Goal: Task Accomplishment & Management: Use online tool/utility

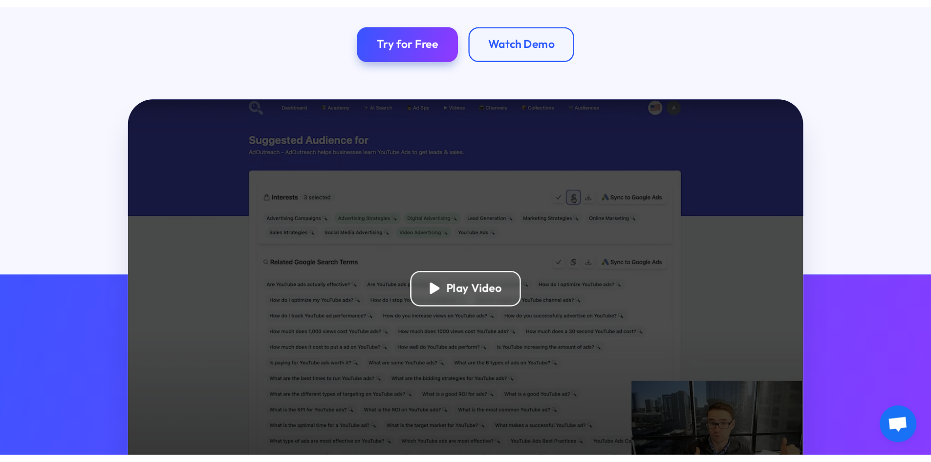
scroll to position [195, 0]
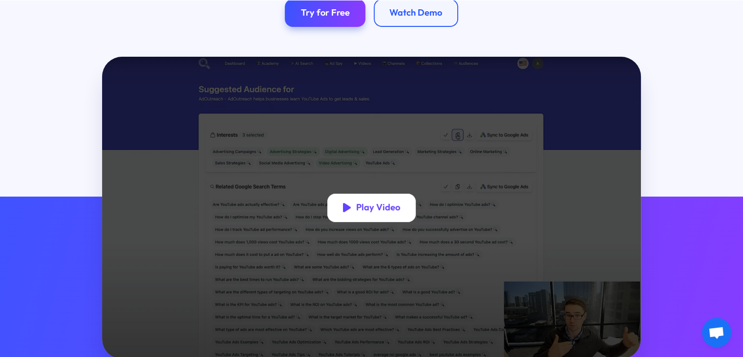
click at [371, 213] on div "Play Video" at bounding box center [378, 207] width 44 height 11
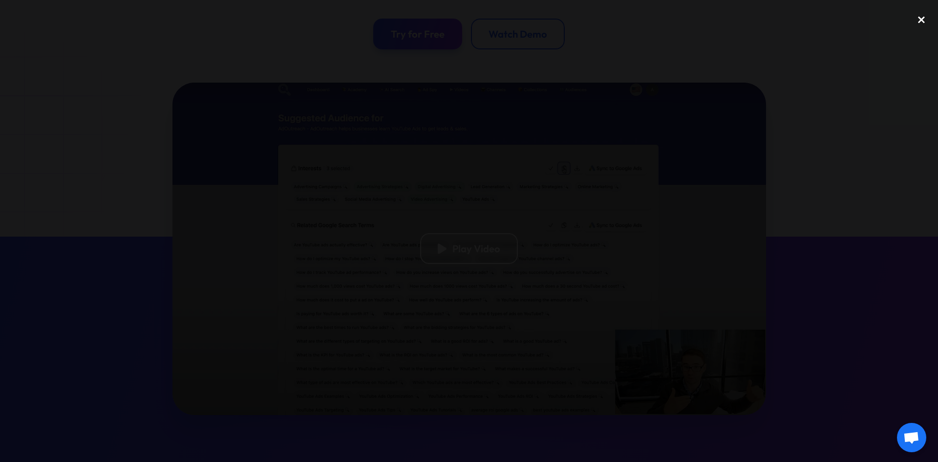
click at [743, 22] on div "close lightbox" at bounding box center [921, 20] width 33 height 22
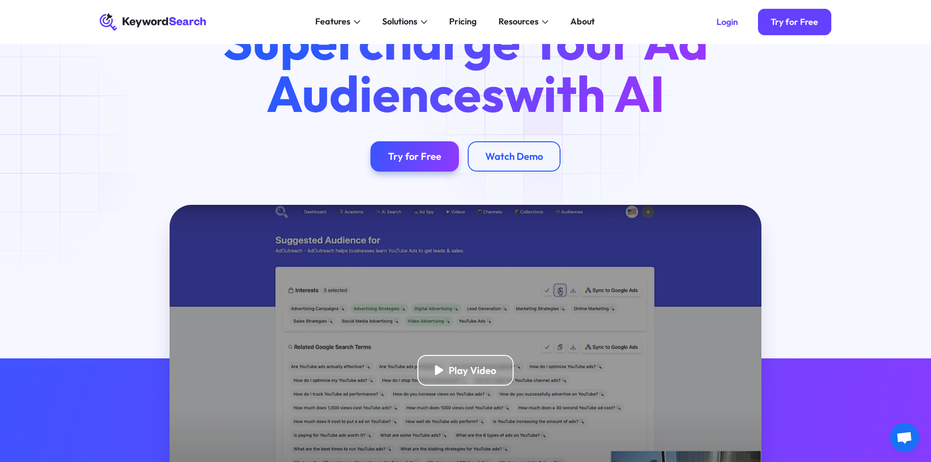
scroll to position [0, 0]
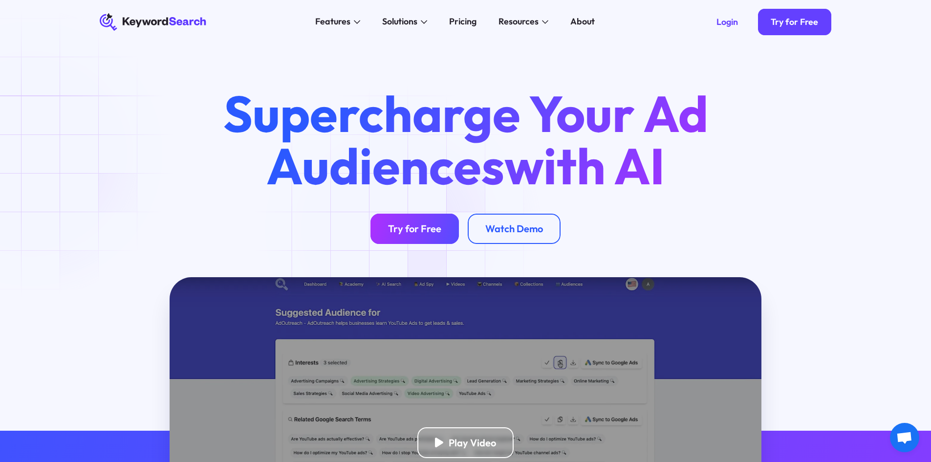
click at [400, 229] on div "Try for Free" at bounding box center [414, 228] width 53 height 12
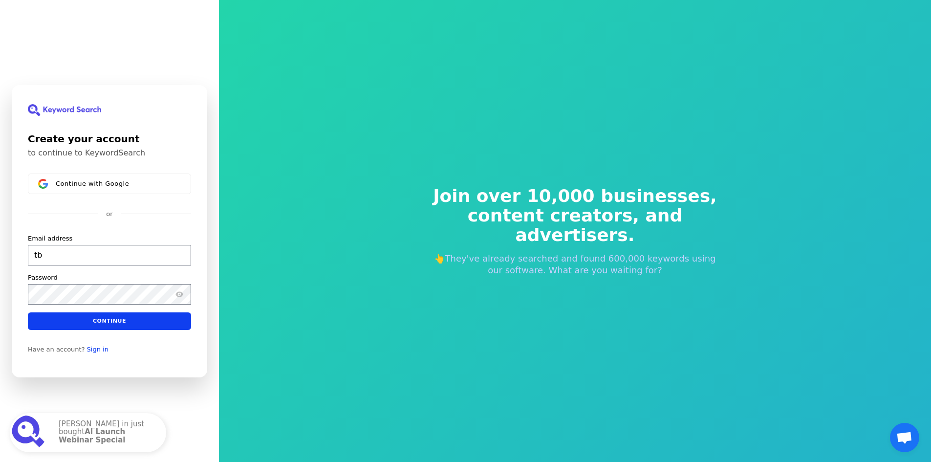
type input "t"
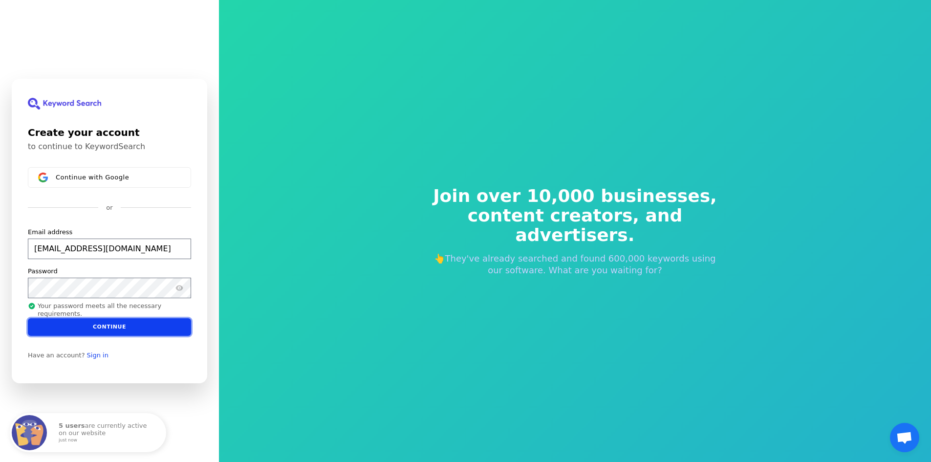
click at [124, 323] on button "Continue" at bounding box center [109, 327] width 163 height 18
type input "[EMAIL_ADDRESS][DOMAIN_NAME]"
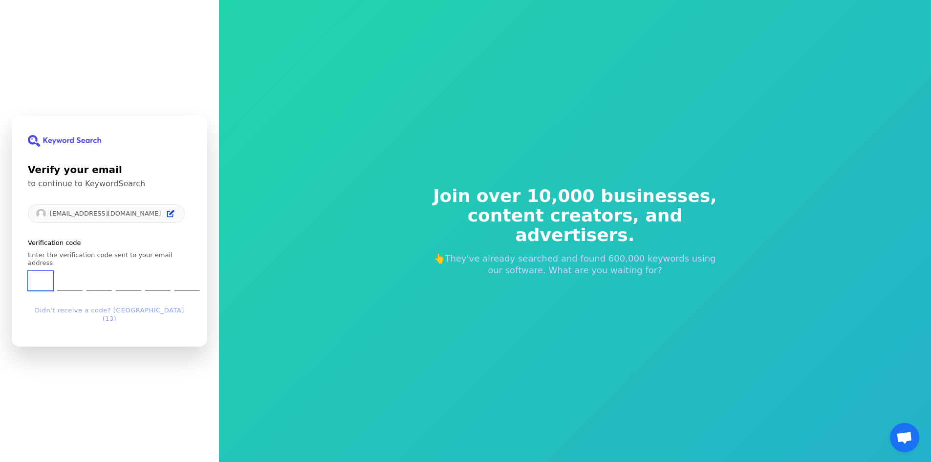
click at [38, 284] on input "Enter verification code. Digit 1" at bounding box center [40, 281] width 25 height 20
type input "4"
type input "5"
type input "2"
type input "9"
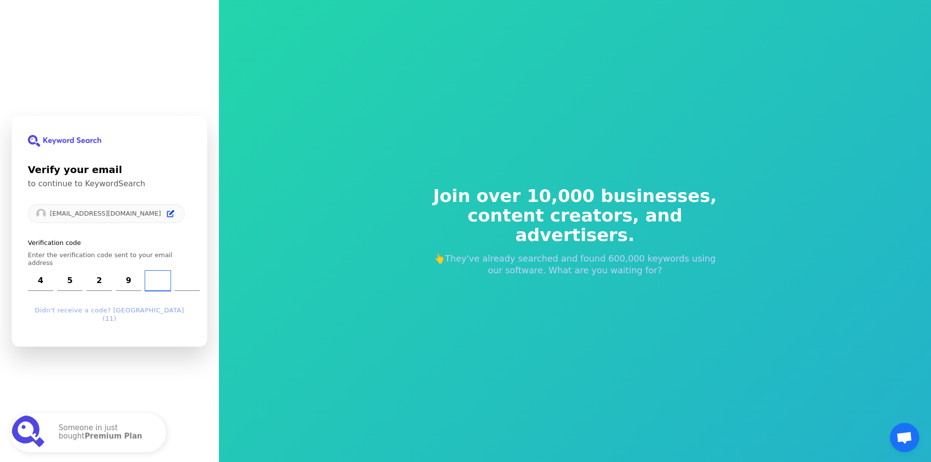
type input "2"
type input "6"
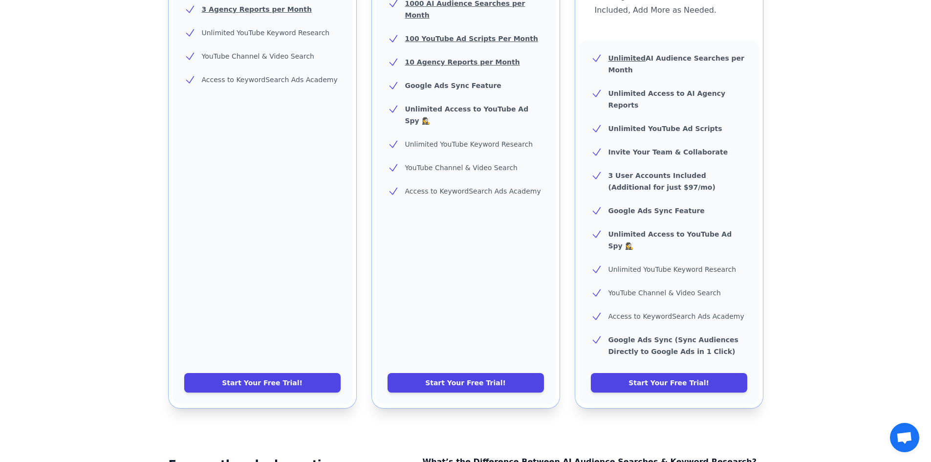
scroll to position [440, 0]
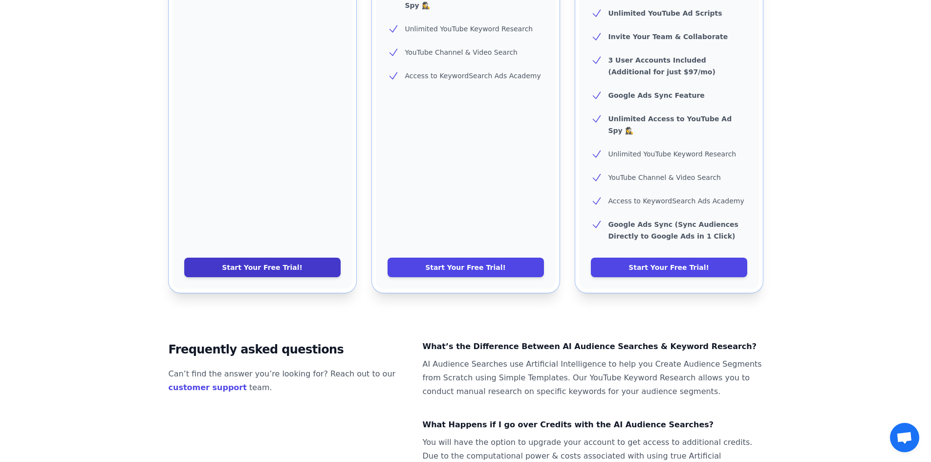
click at [243, 258] on link "Start Your Free Trial!" at bounding box center [262, 268] width 156 height 20
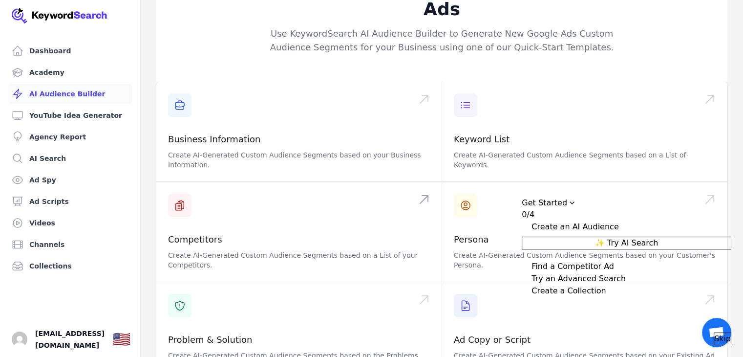
scroll to position [49, 0]
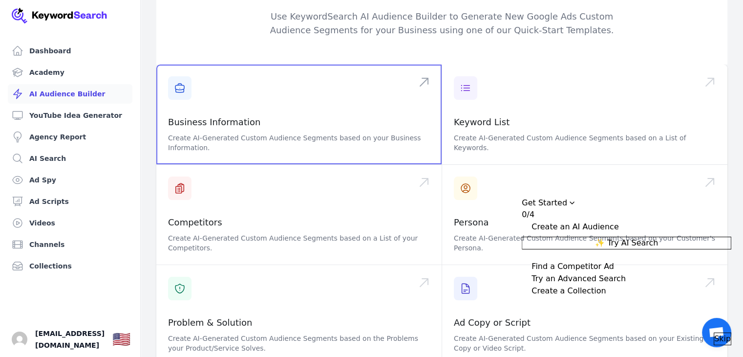
click at [225, 109] on span at bounding box center [298, 115] width 285 height 100
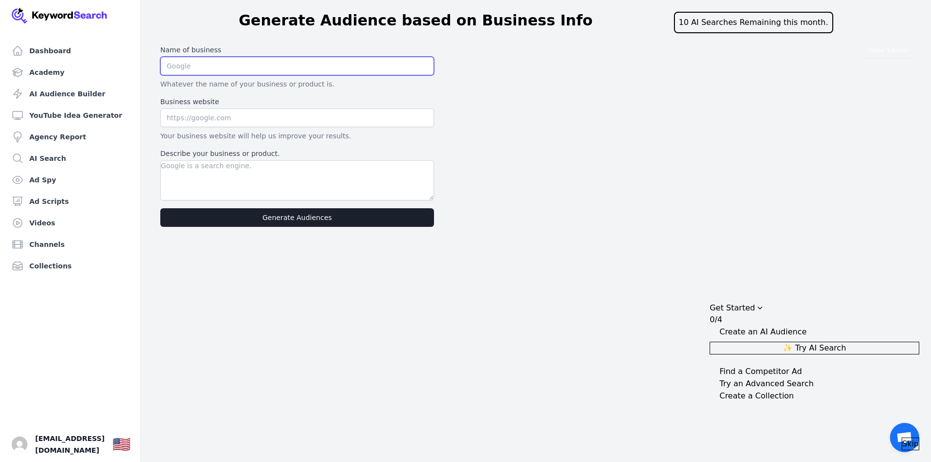
click at [215, 62] on input "text" at bounding box center [297, 66] width 274 height 19
click at [206, 120] on input "text" at bounding box center [297, 117] width 274 height 19
paste input "[URL][DOMAIN_NAME]"
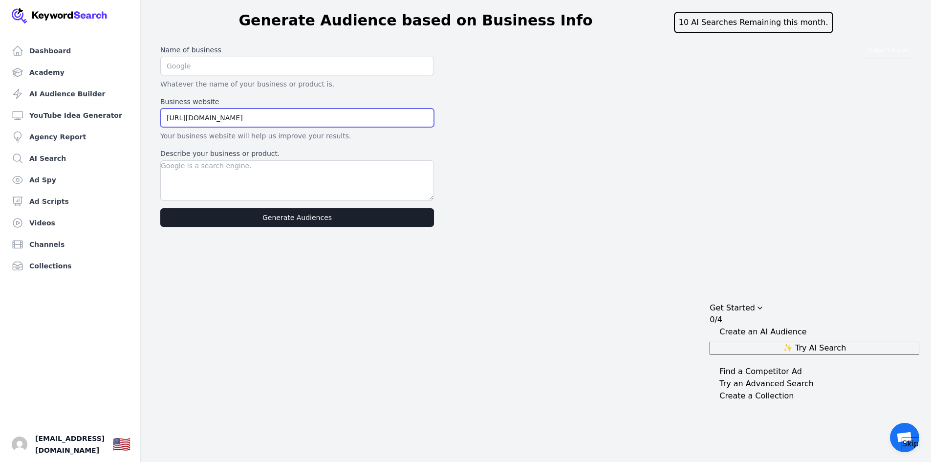
type input "[URL][DOMAIN_NAME]"
click at [216, 72] on input "text" at bounding box center [297, 66] width 274 height 19
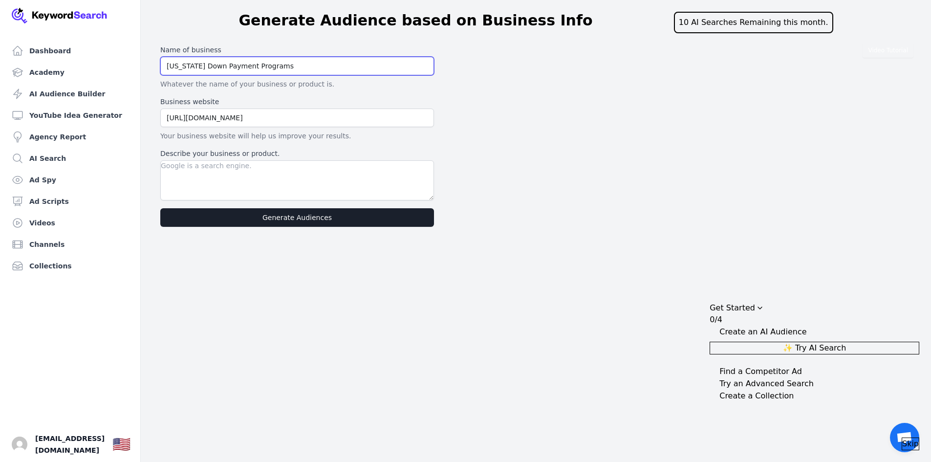
type input "[US_STATE] Down Payment Programs"
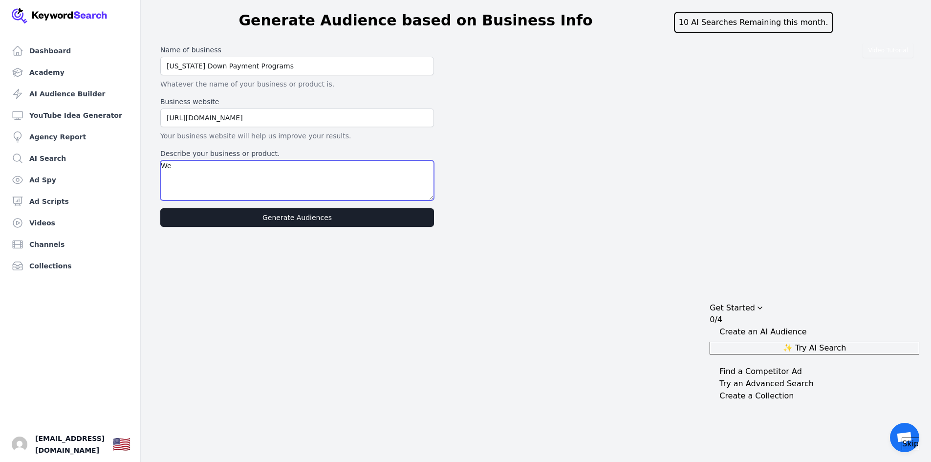
type textarea "W"
type textarea "we are a mortgage lender that specializes in down payment assistance programs f…"
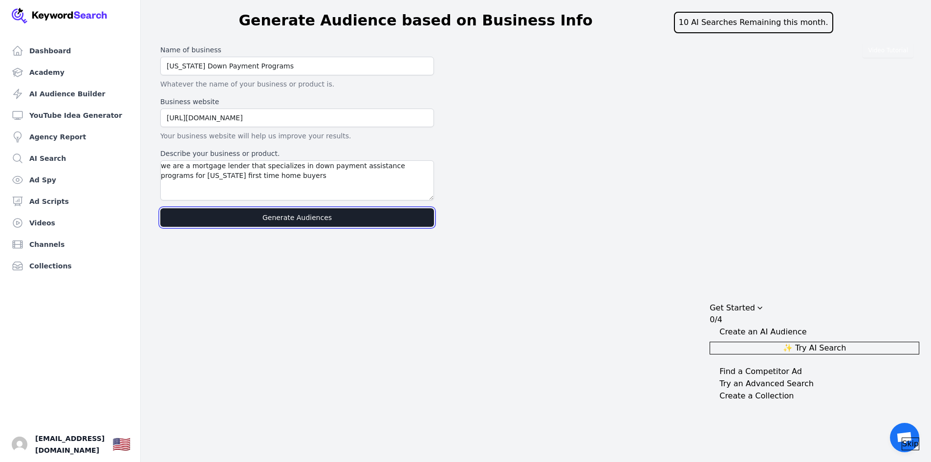
click at [258, 216] on button "Generate Audiences" at bounding box center [297, 217] width 274 height 19
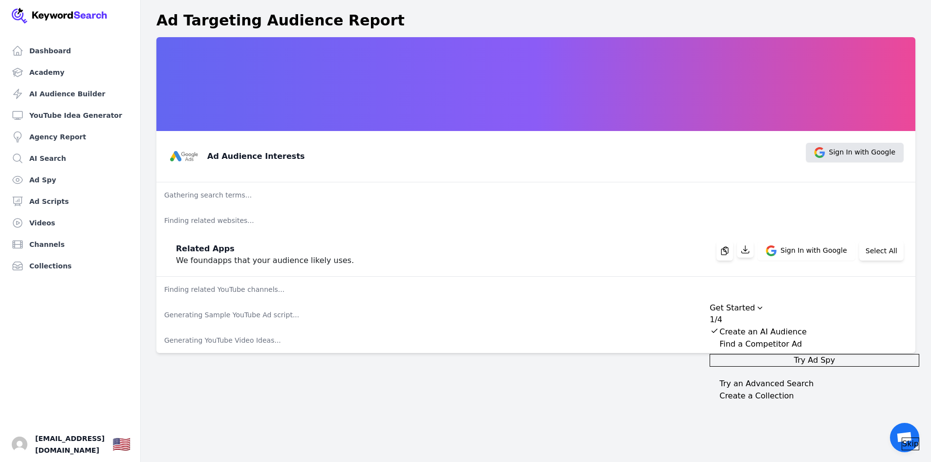
click at [743, 147] on span "Sign In with Google" at bounding box center [855, 153] width 98 height 20
click at [201, 195] on p "Gathering search terms..." at bounding box center [535, 194] width 759 height 25
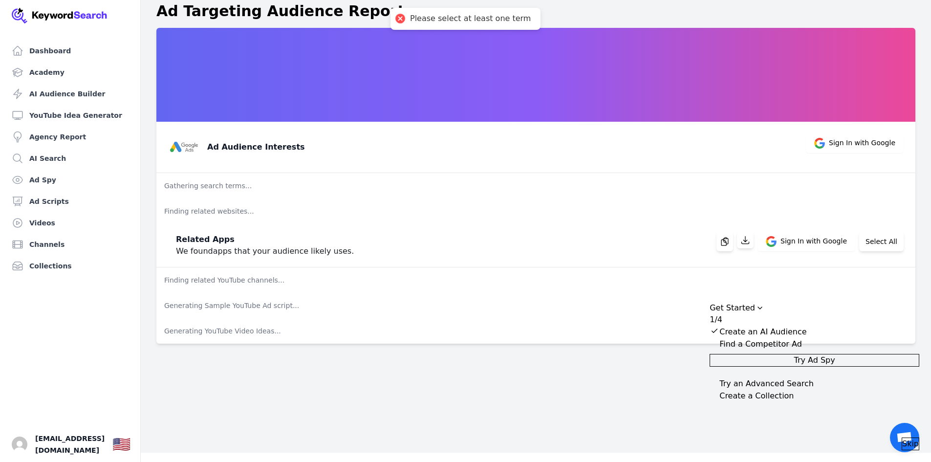
scroll to position [12, 0]
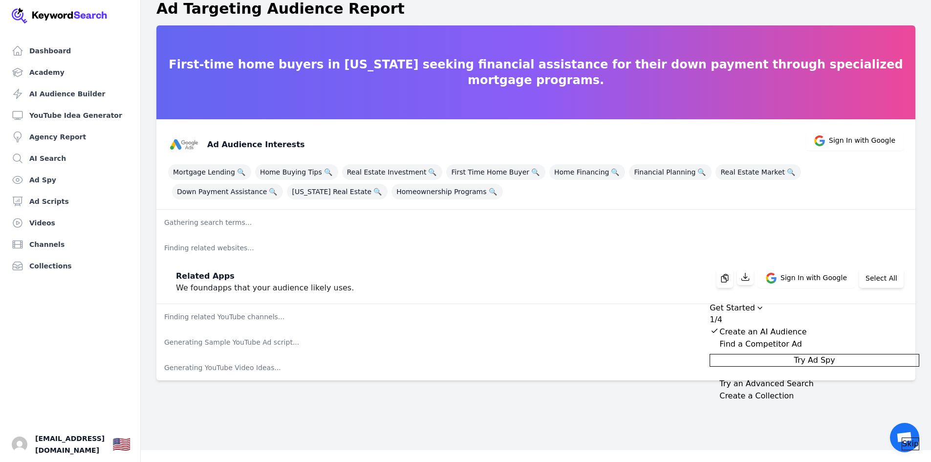
click at [743, 304] on icon "Drag to move checklist" at bounding box center [760, 308] width 8 height 8
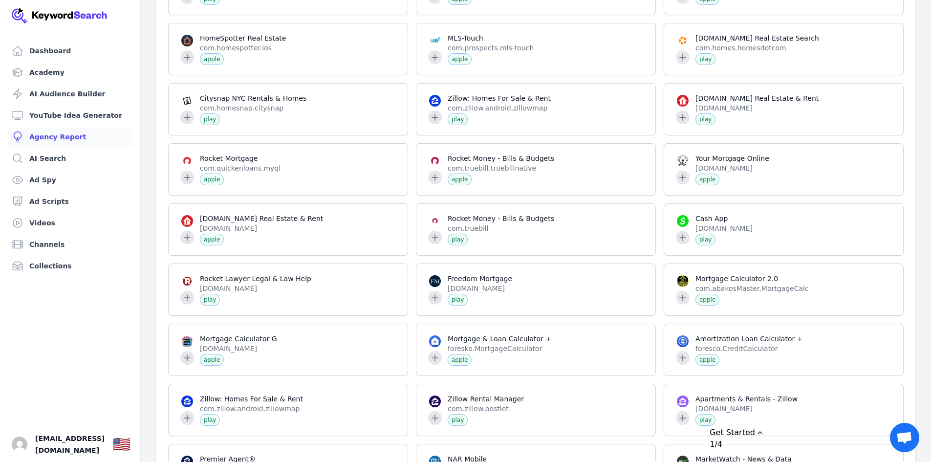
scroll to position [831, 0]
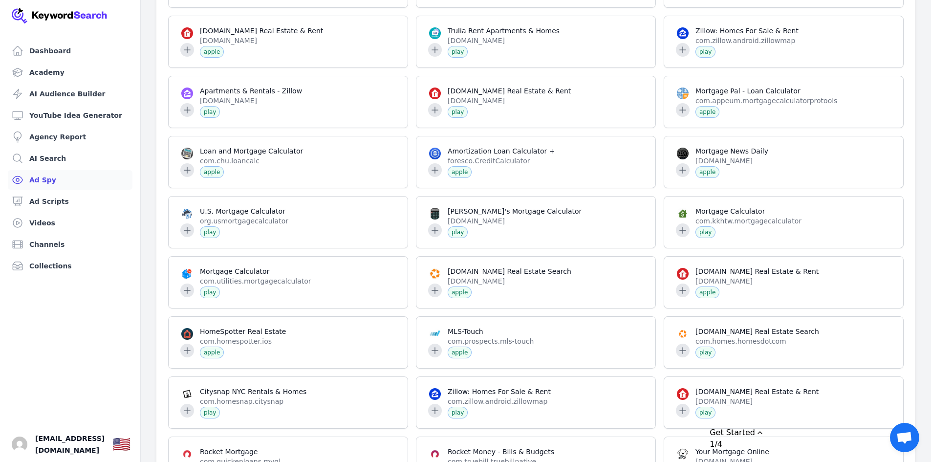
click at [42, 175] on link "Ad Spy" at bounding box center [70, 180] width 125 height 20
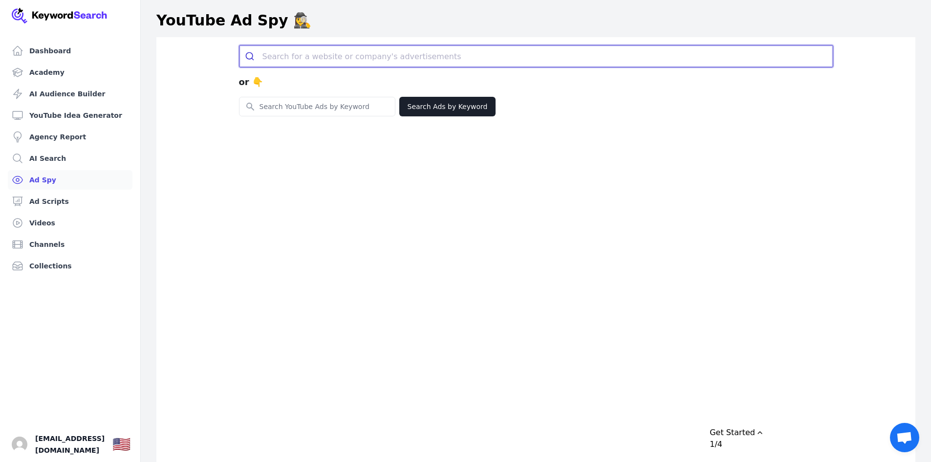
click at [286, 59] on input "search" at bounding box center [547, 56] width 570 height 22
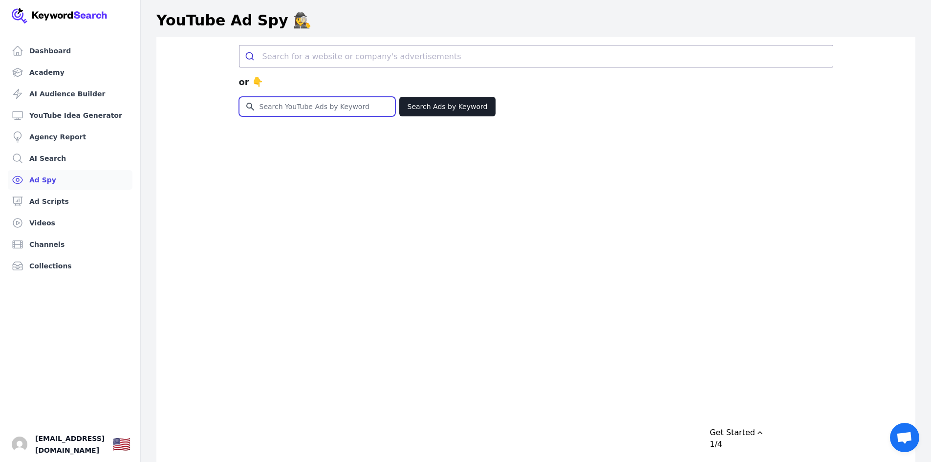
click at [289, 108] on input "Search for YouTube Keywords" at bounding box center [316, 106] width 155 height 19
type input "first time home buyer"
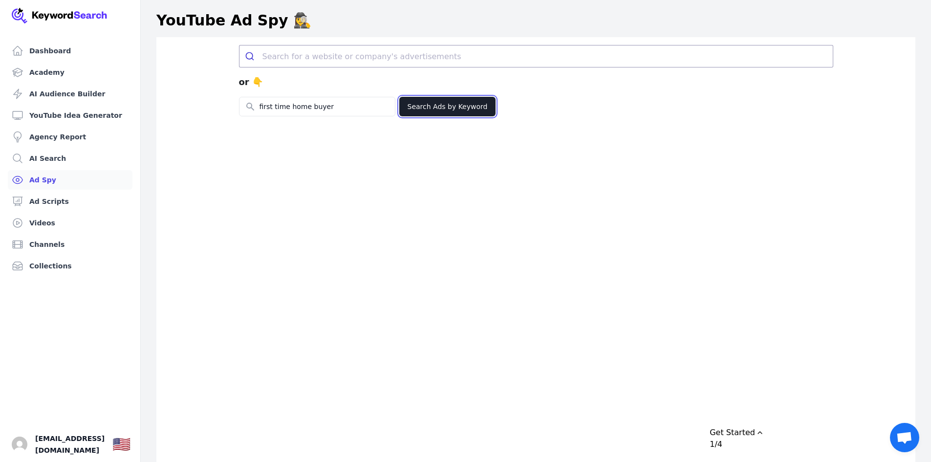
click at [459, 105] on button "Search Ads by Keyword" at bounding box center [447, 107] width 97 height 20
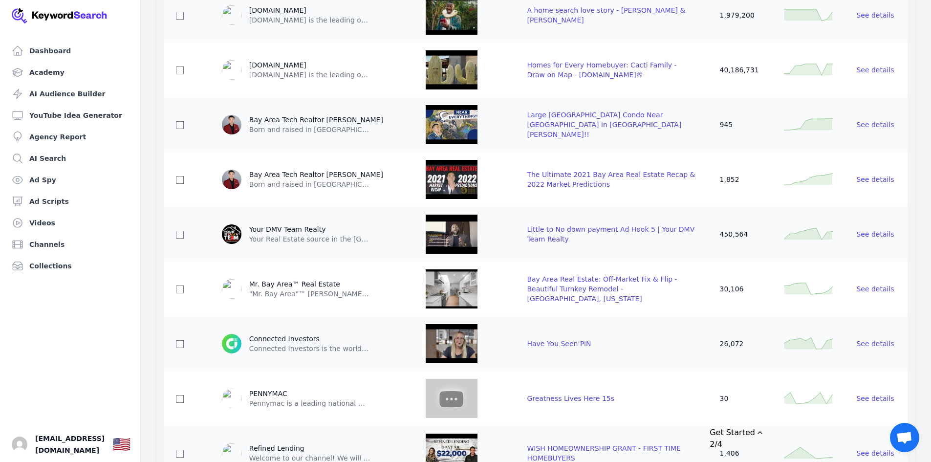
scroll to position [342, 0]
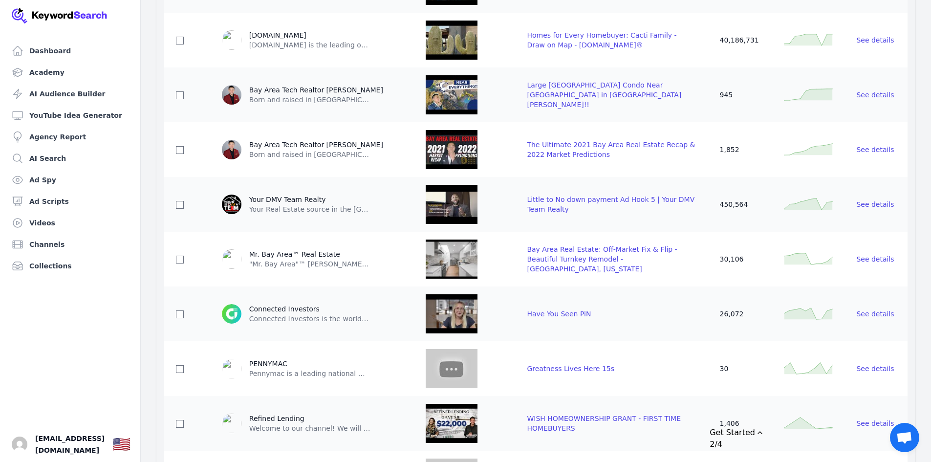
click at [297, 198] on div "Your DMV Team Realty" at bounding box center [310, 199] width 122 height 10
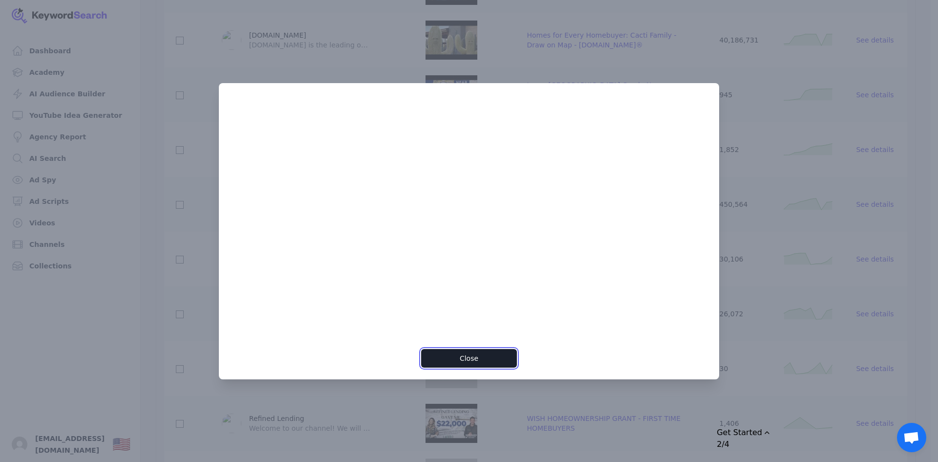
click at [490, 350] on button "Close" at bounding box center [468, 358] width 95 height 19
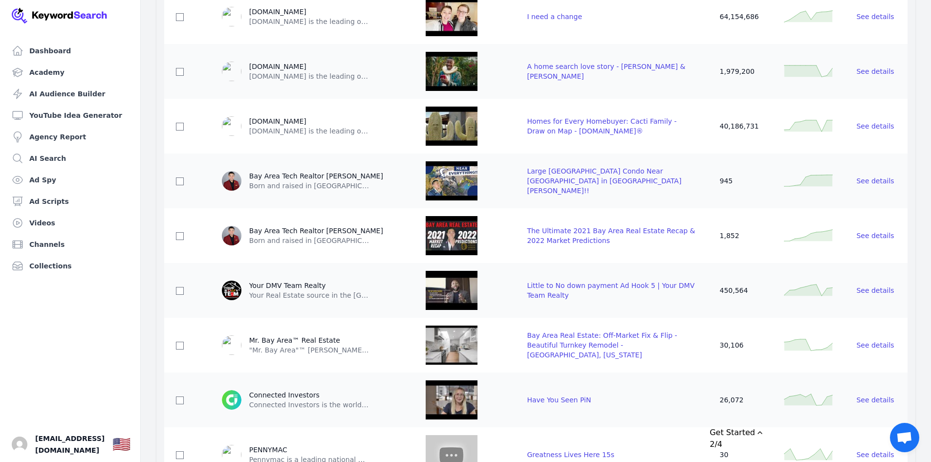
scroll to position [293, 0]
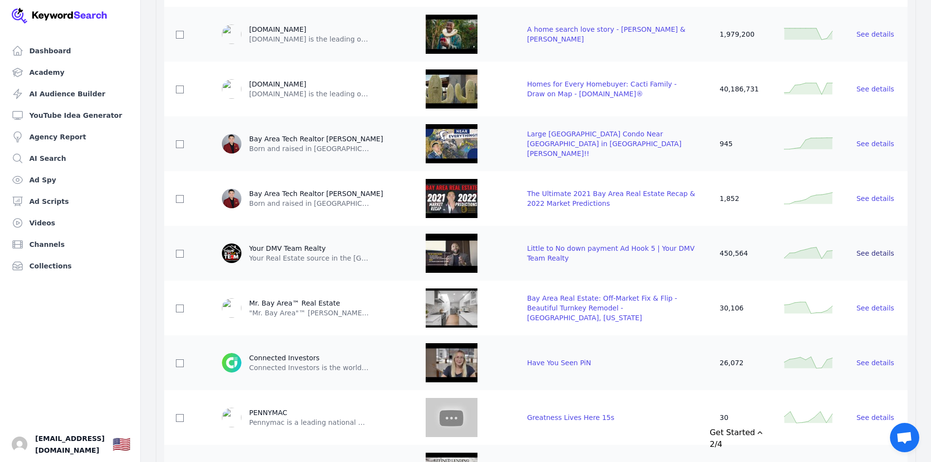
click at [743, 252] on span "See details" at bounding box center [875, 253] width 38 height 8
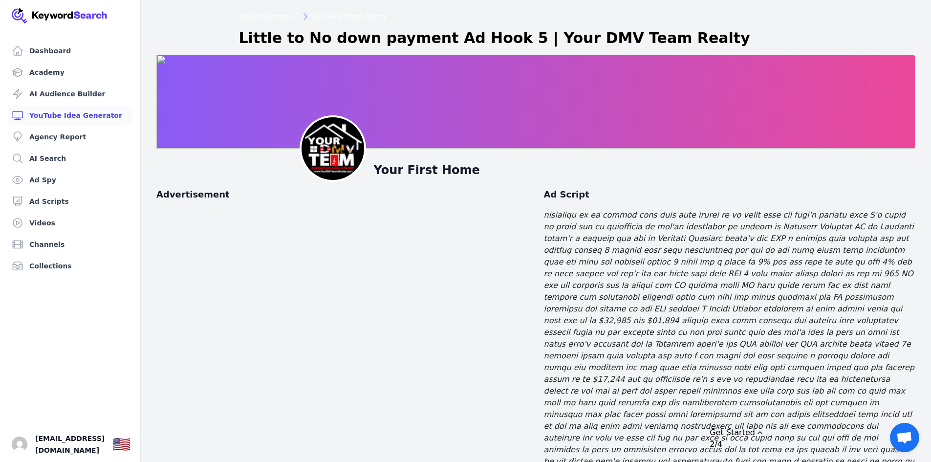
click at [68, 115] on link "YouTube Idea Generator" at bounding box center [70, 116] width 125 height 20
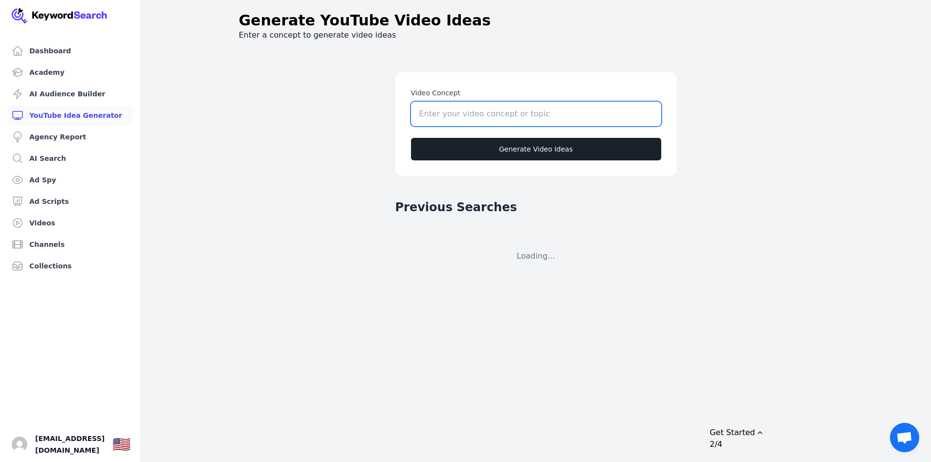
click at [467, 114] on input "Video Concept" at bounding box center [536, 114] width 250 height 24
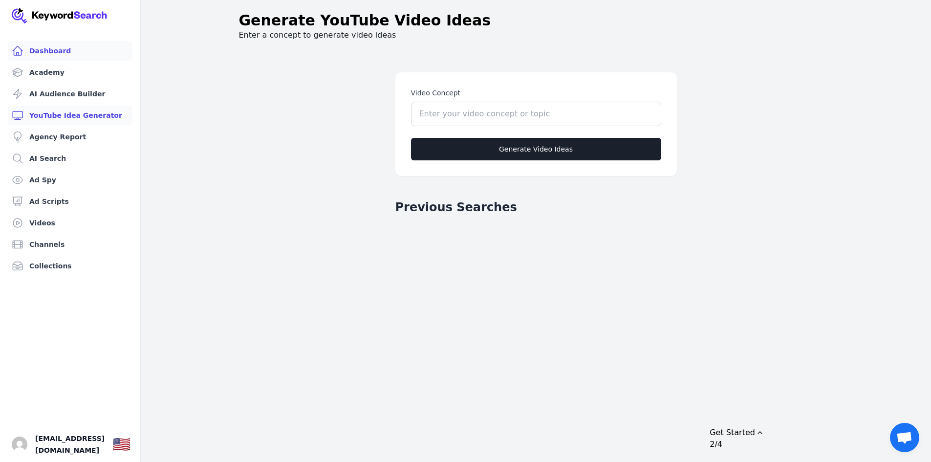
click at [49, 50] on link "Dashboard" at bounding box center [70, 51] width 125 height 20
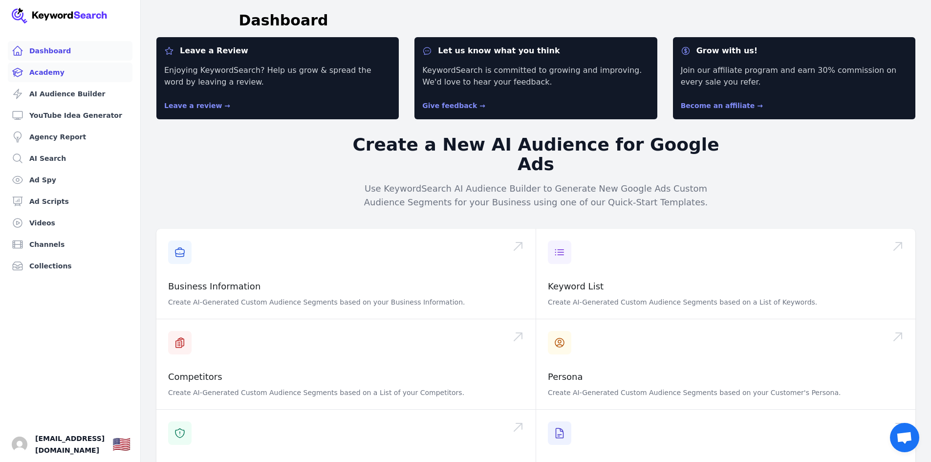
click at [56, 67] on link "Academy" at bounding box center [70, 73] width 125 height 20
